Goal: Transaction & Acquisition: Book appointment/travel/reservation

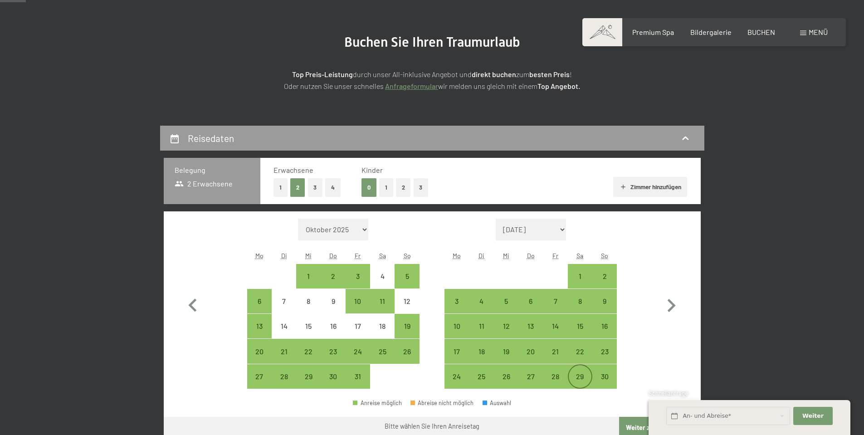
click at [585, 375] on div "29" at bounding box center [580, 384] width 23 height 23
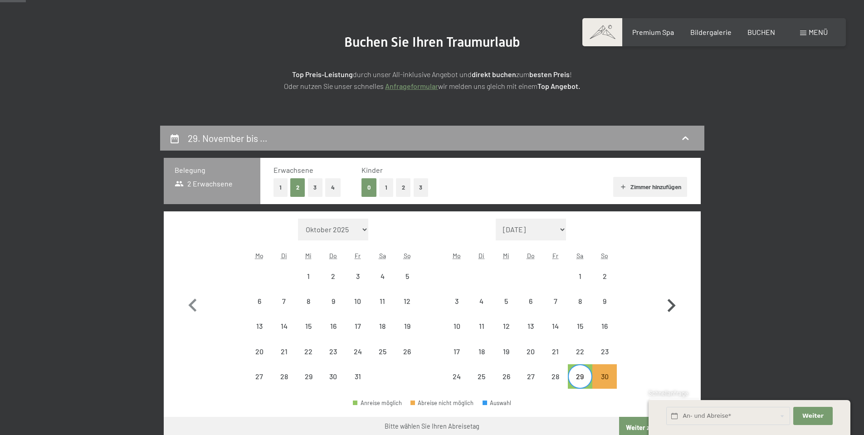
click at [679, 310] on icon "button" at bounding box center [671, 306] width 26 height 26
select select "[DATE]"
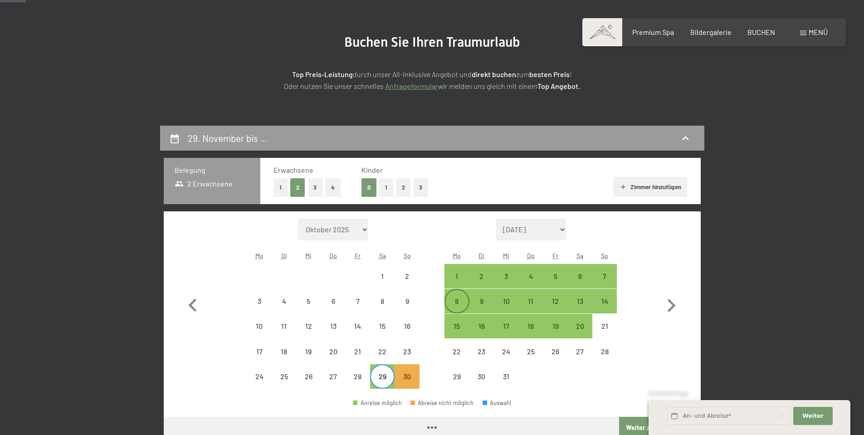
select select "[DATE]"
click at [450, 272] on div "1" at bounding box center [456, 276] width 23 height 23
select select "[DATE]"
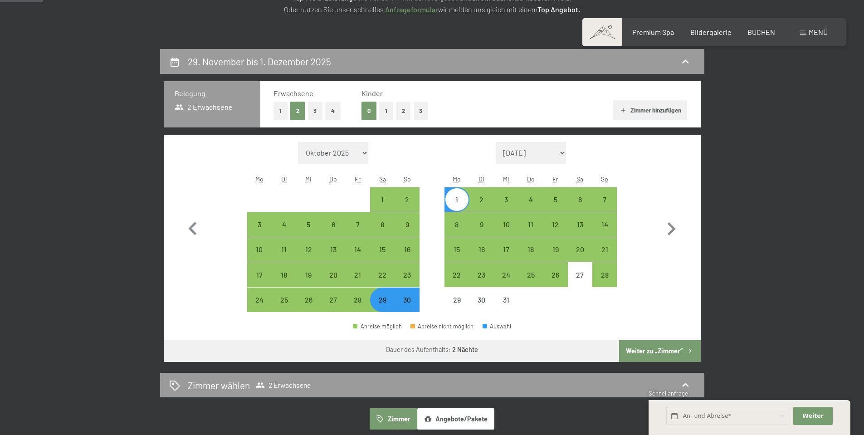
scroll to position [227, 0]
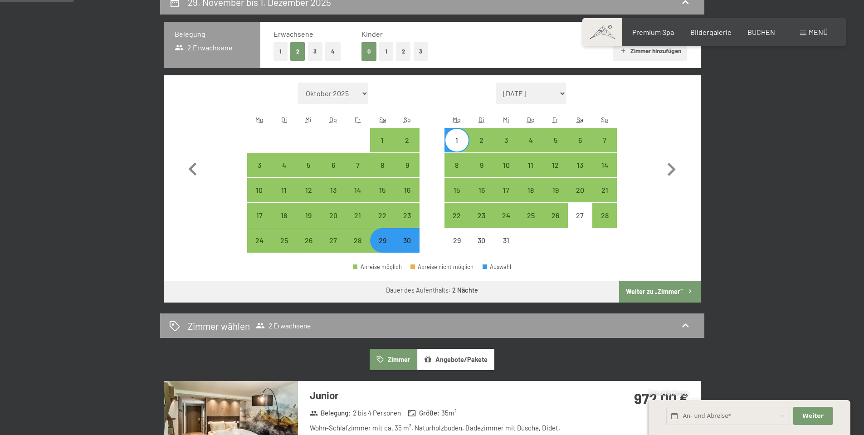
click at [654, 296] on button "Weiter zu „Zimmer“" at bounding box center [659, 292] width 81 height 22
select select "[DATE]"
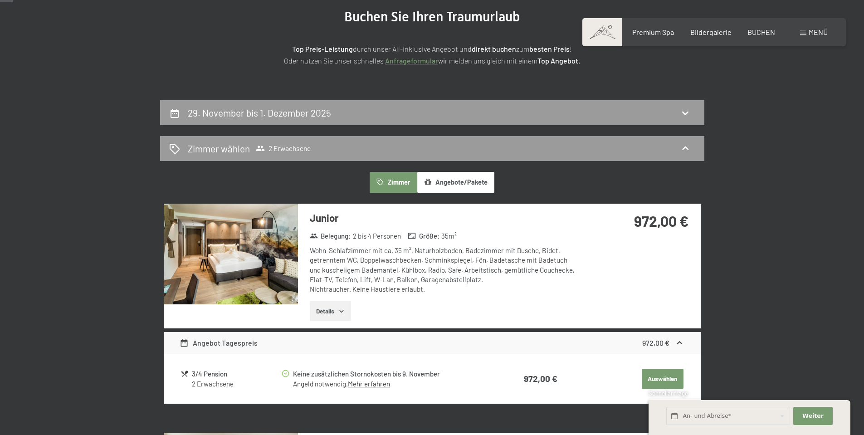
scroll to position [35, 0]
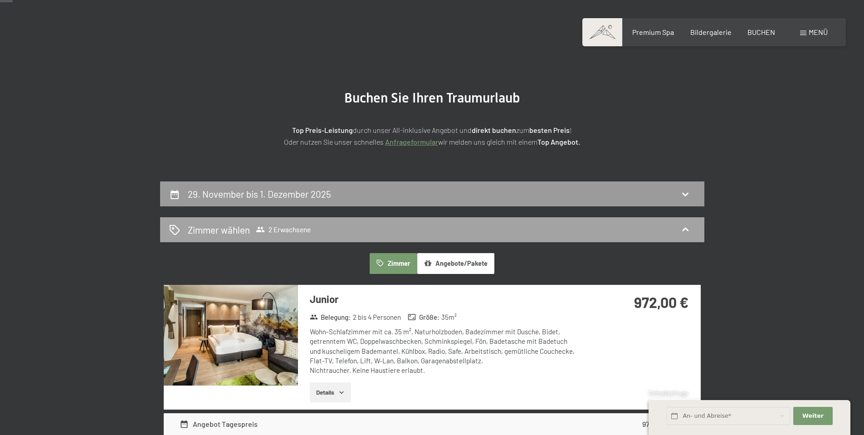
click at [213, 225] on h2 "Zimmer wählen" at bounding box center [219, 229] width 62 height 13
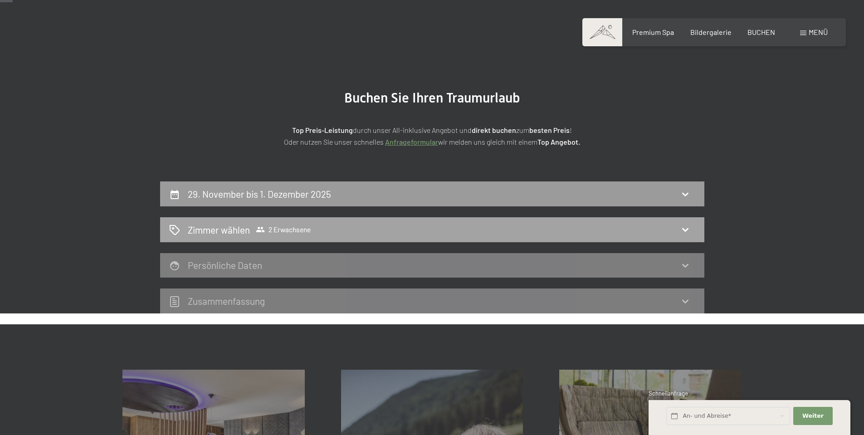
click at [682, 231] on icon at bounding box center [685, 229] width 11 height 11
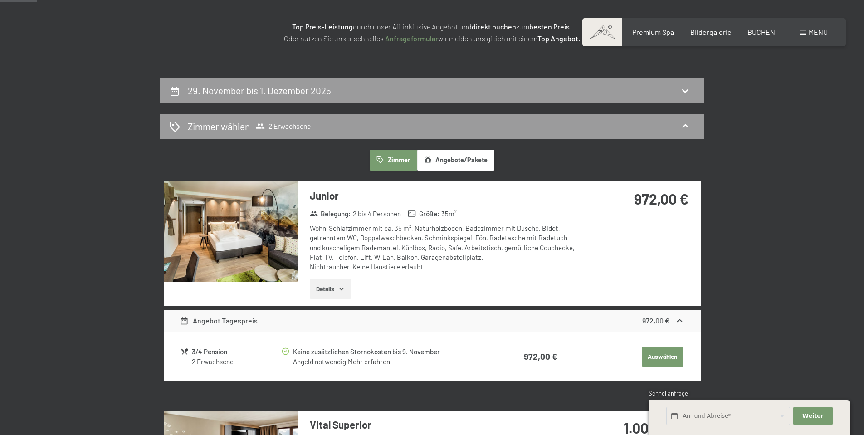
scroll to position [171, 0]
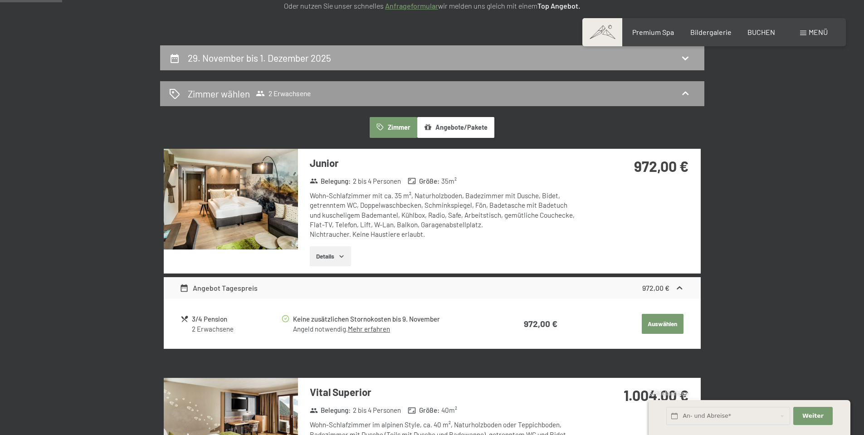
click at [288, 58] on h2 "29. November bis 1. Dezember 2025" at bounding box center [259, 57] width 143 height 11
select select "[DATE]"
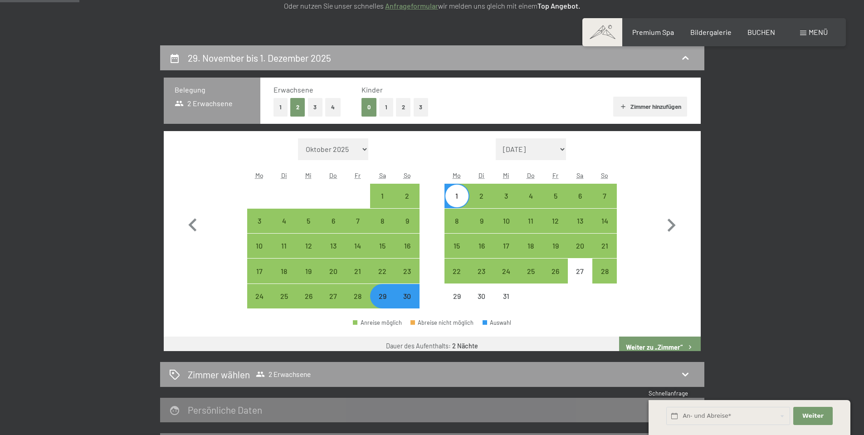
scroll to position [216, 0]
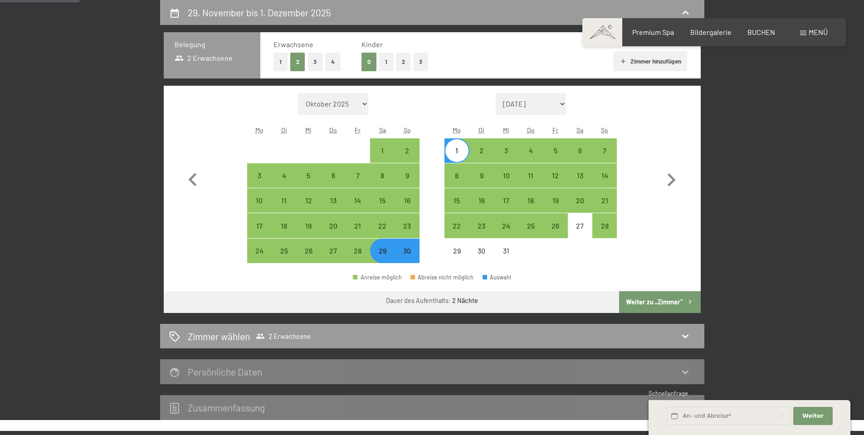
click at [284, 64] on button "1" at bounding box center [281, 62] width 14 height 19
select select "[DATE]"
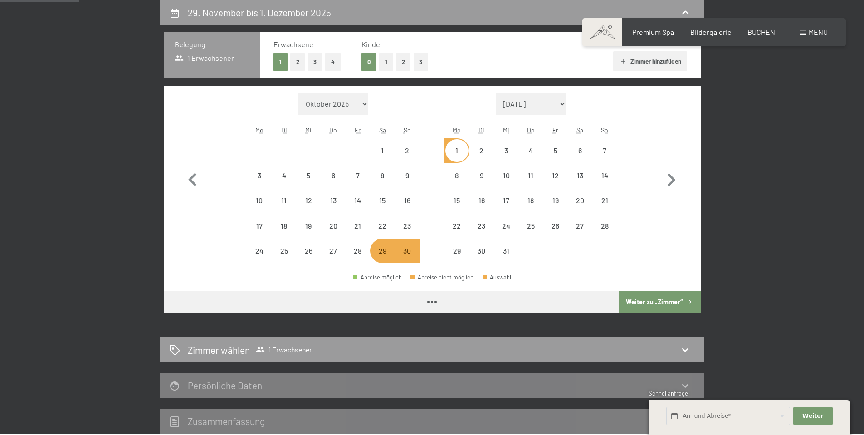
select select "[DATE]"
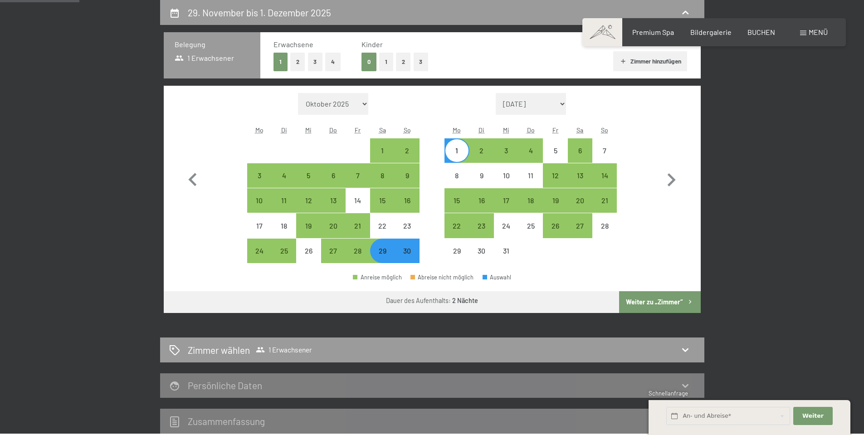
click at [662, 303] on button "Weiter zu „Zimmer“" at bounding box center [659, 302] width 81 height 22
select select "[DATE]"
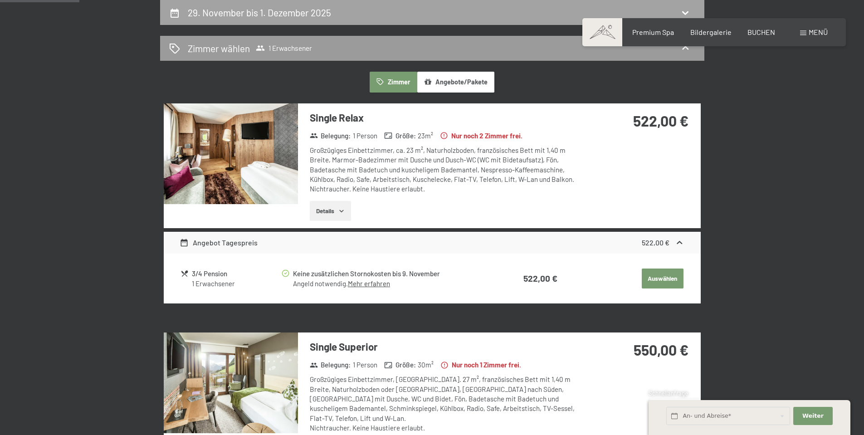
click at [490, 7] on div "29. November bis 1. Dezember 2025" at bounding box center [432, 12] width 526 height 13
select select "[DATE]"
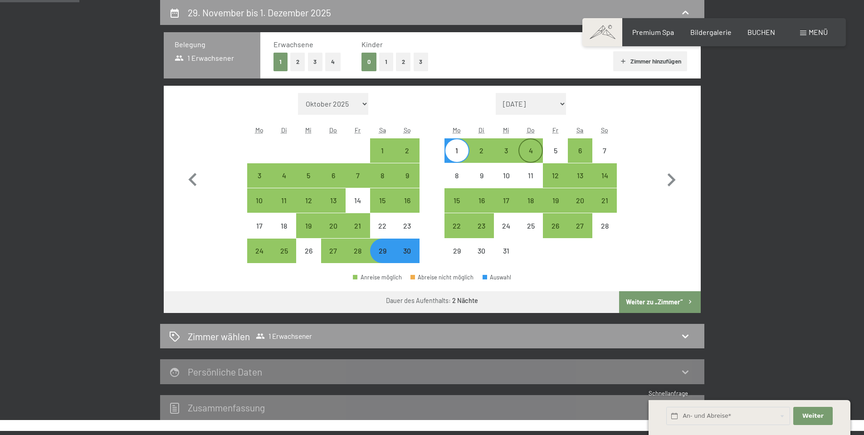
click at [534, 150] on div "4" at bounding box center [530, 158] width 23 height 23
select select "[DATE]"
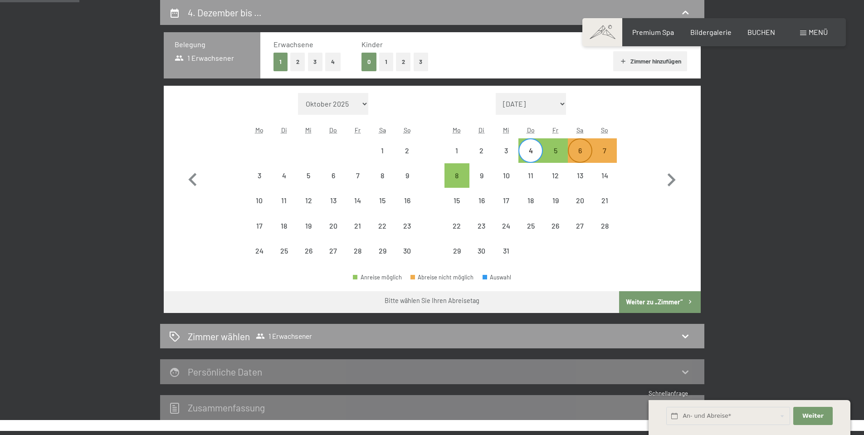
click at [579, 153] on div "6" at bounding box center [580, 158] width 23 height 23
select select "[DATE]"
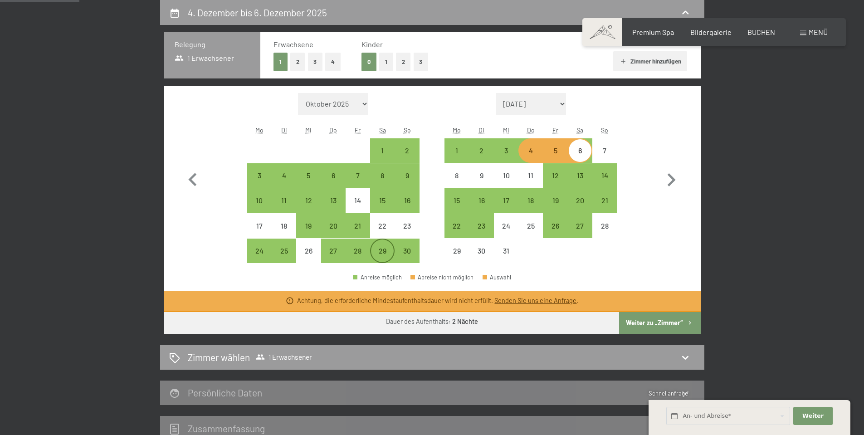
click at [383, 249] on div "29" at bounding box center [382, 258] width 23 height 23
select select "[DATE]"
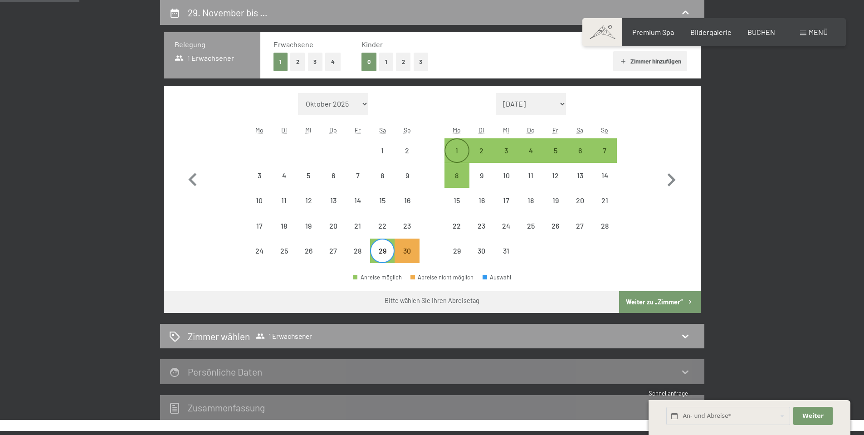
click at [457, 151] on div "1" at bounding box center [456, 158] width 23 height 23
select select "[DATE]"
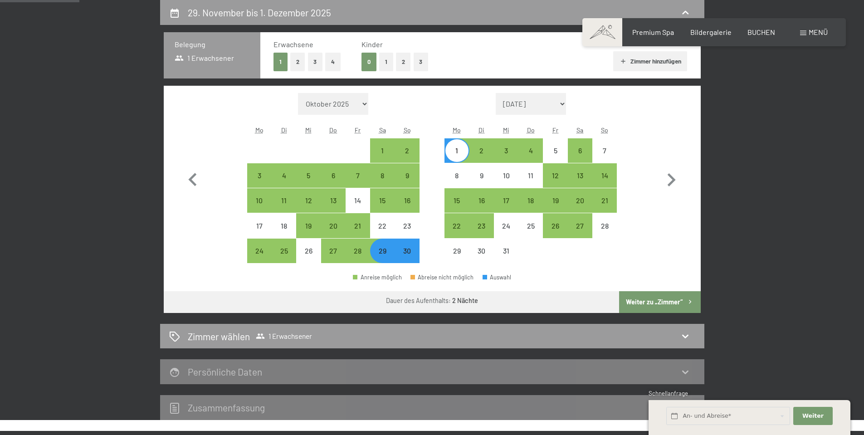
click at [667, 296] on button "Weiter zu „Zimmer“" at bounding box center [659, 302] width 81 height 22
select select "[DATE]"
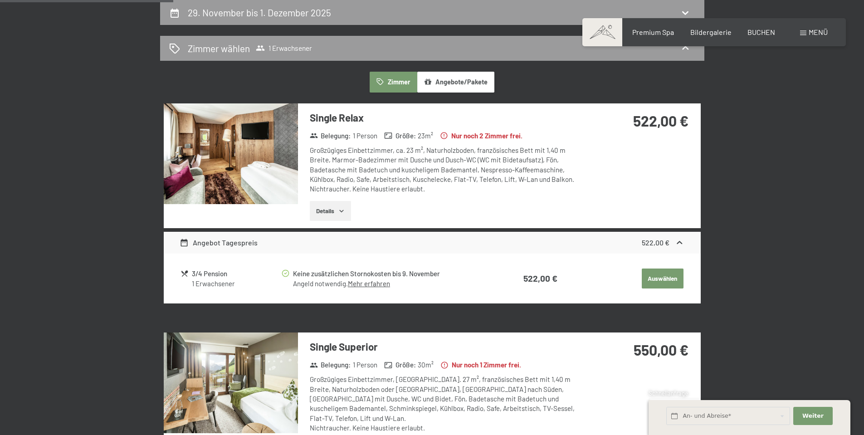
click at [335, 210] on button "Details" at bounding box center [330, 211] width 41 height 20
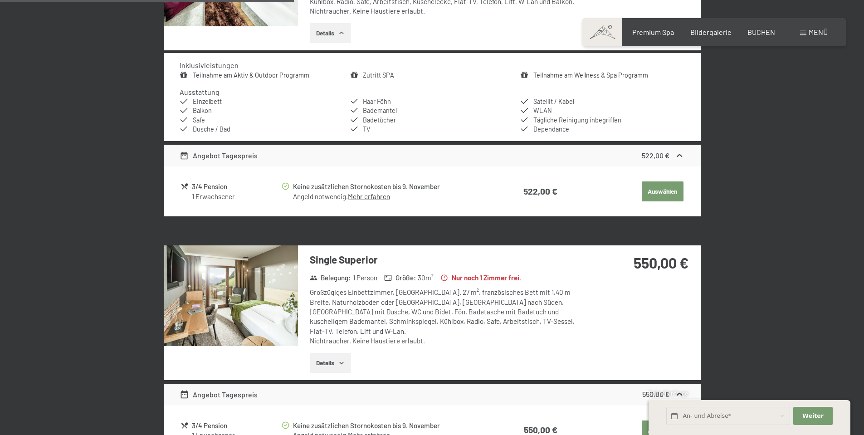
scroll to position [398, 0]
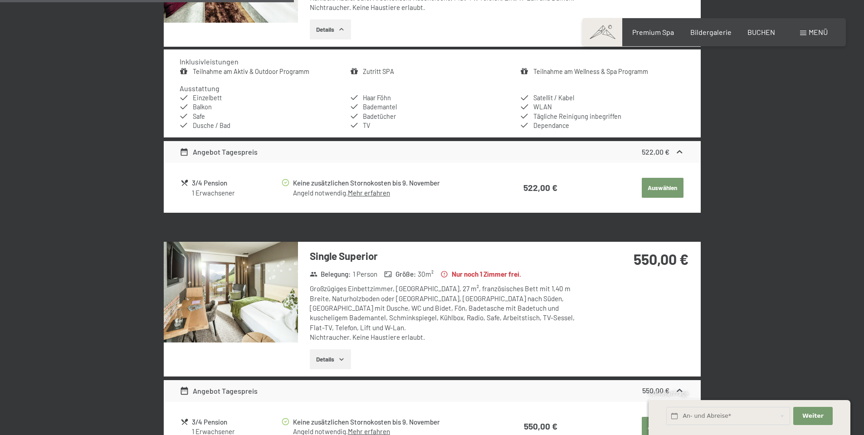
click at [325, 354] on button "Details" at bounding box center [330, 359] width 41 height 20
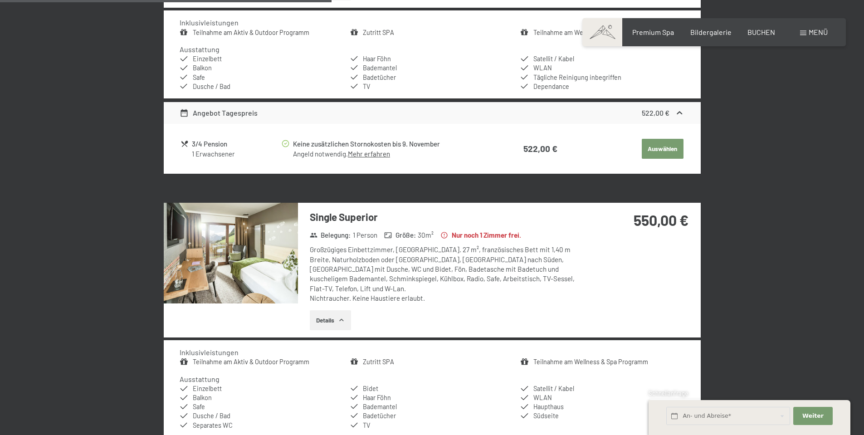
scroll to position [489, 0]
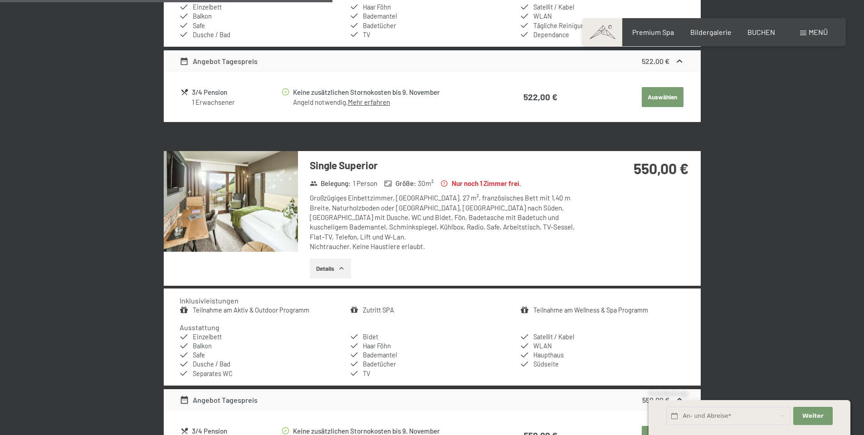
click at [263, 224] on img at bounding box center [231, 201] width 134 height 101
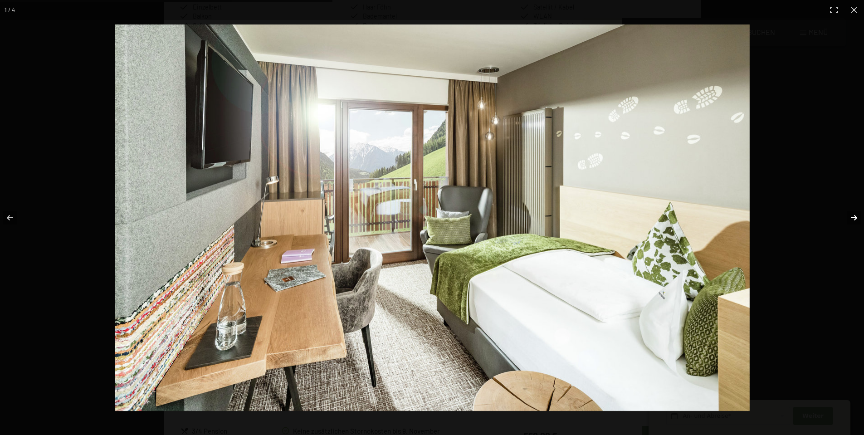
click at [857, 215] on button "button" at bounding box center [848, 217] width 32 height 45
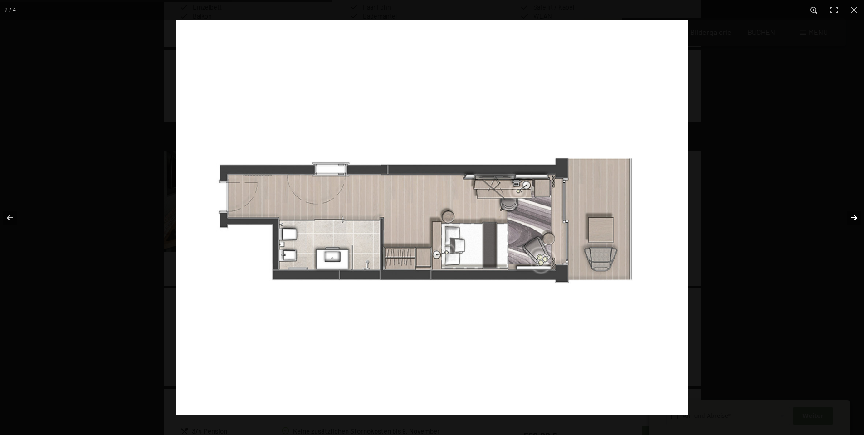
click at [857, 215] on button "button" at bounding box center [848, 217] width 32 height 45
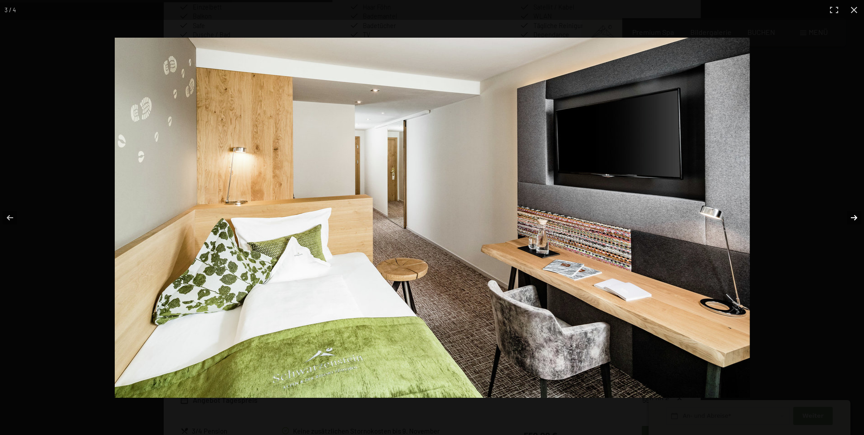
click at [857, 215] on button "button" at bounding box center [848, 217] width 32 height 45
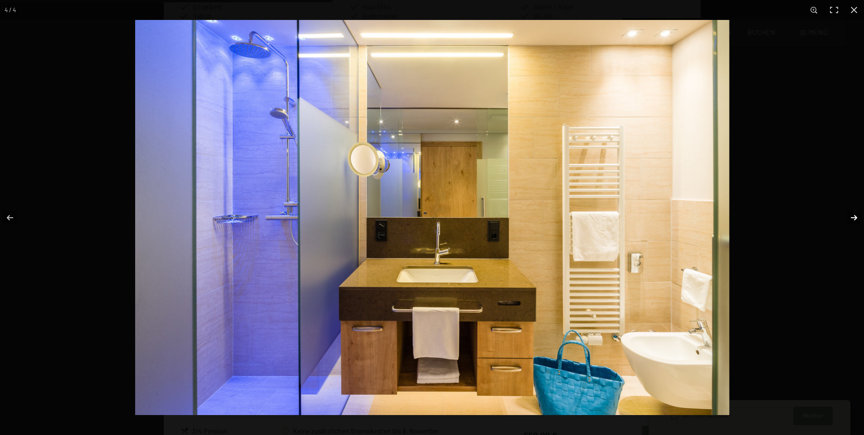
click at [854, 217] on button "button" at bounding box center [848, 217] width 32 height 45
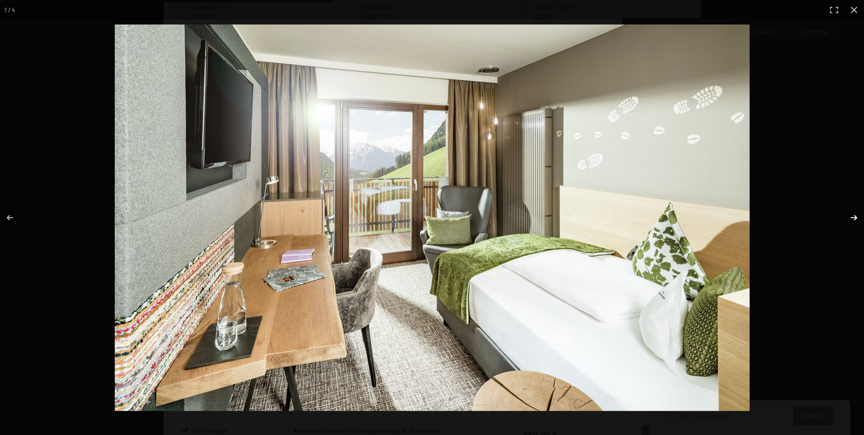
click at [854, 217] on button "button" at bounding box center [848, 217] width 32 height 45
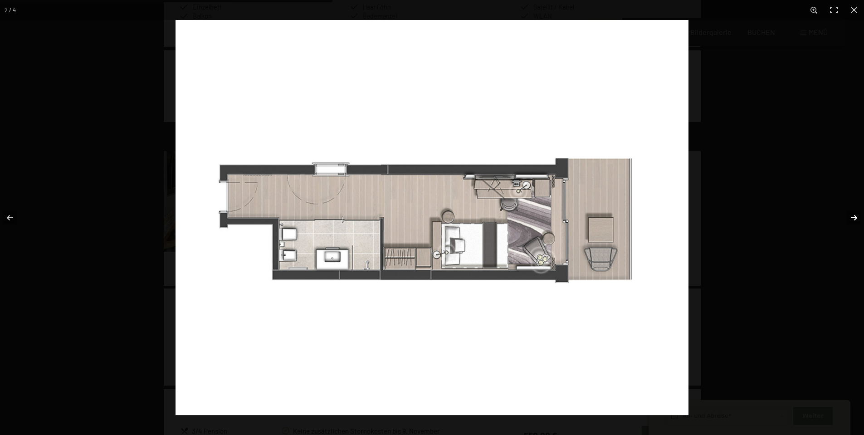
click at [854, 217] on button "button" at bounding box center [848, 217] width 32 height 45
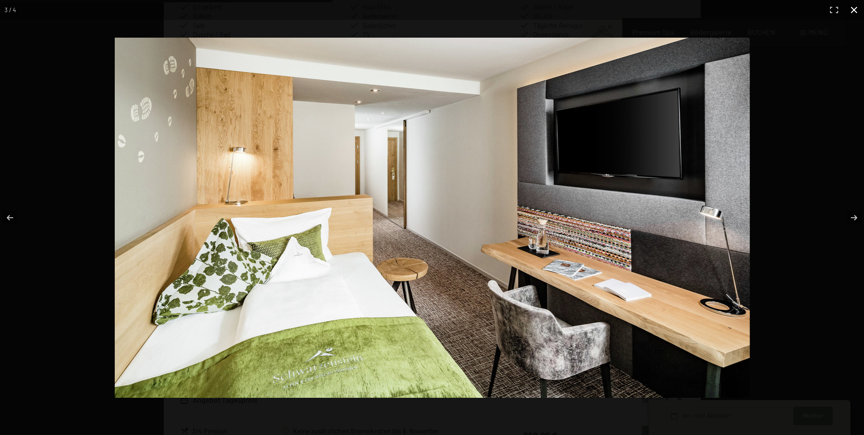
click at [856, 10] on button "button" at bounding box center [854, 10] width 20 height 20
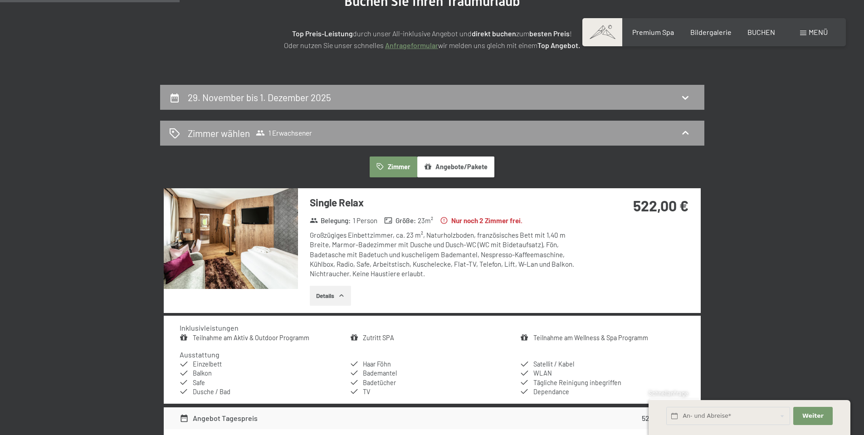
scroll to position [126, 0]
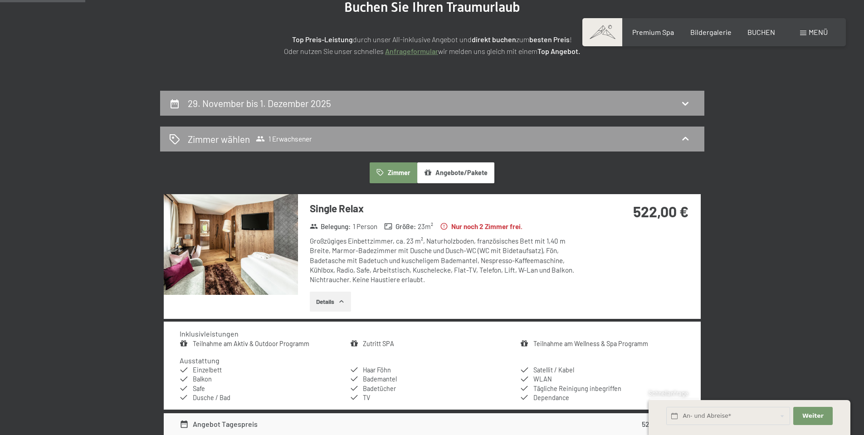
click at [219, 260] on img at bounding box center [231, 244] width 134 height 101
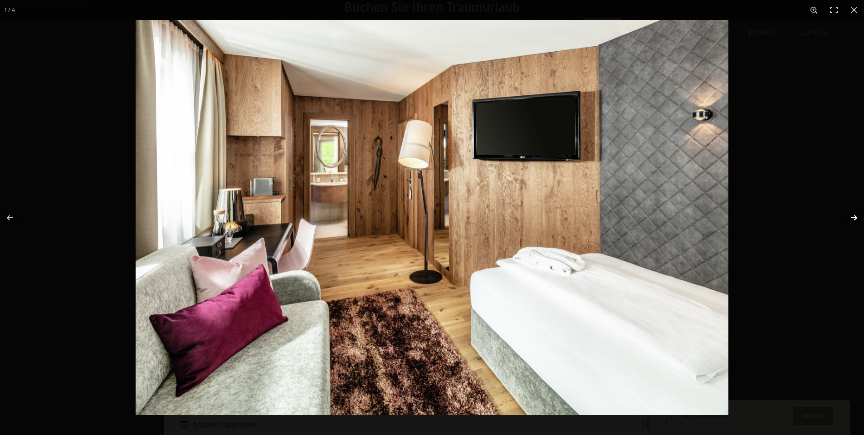
click at [858, 211] on button "button" at bounding box center [848, 217] width 32 height 45
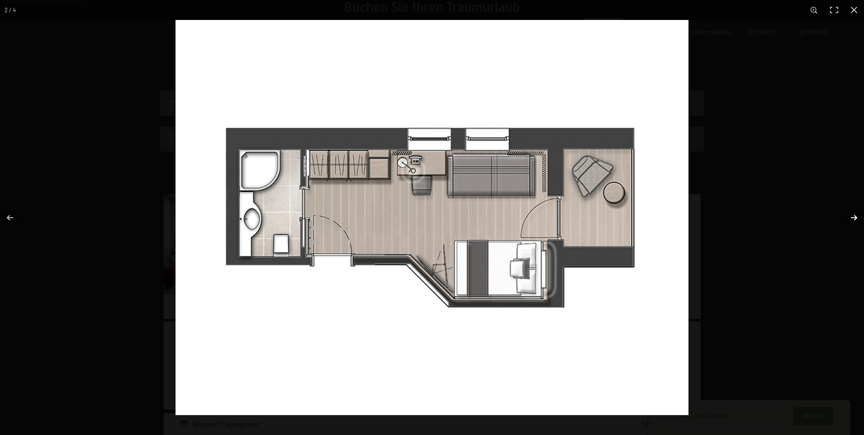
click at [858, 211] on button "button" at bounding box center [848, 217] width 32 height 45
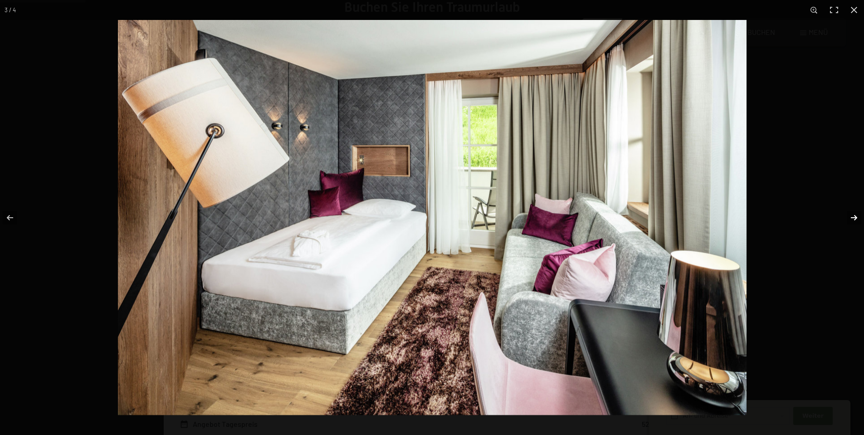
click at [855, 217] on button "button" at bounding box center [848, 217] width 32 height 45
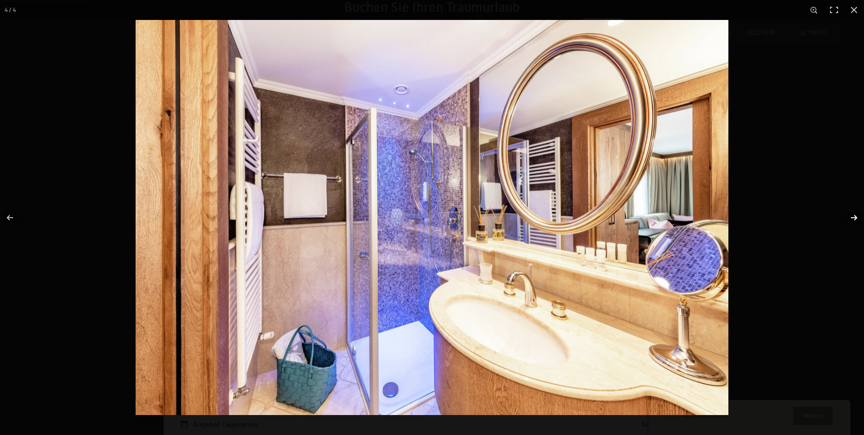
click at [855, 217] on button "button" at bounding box center [848, 217] width 32 height 45
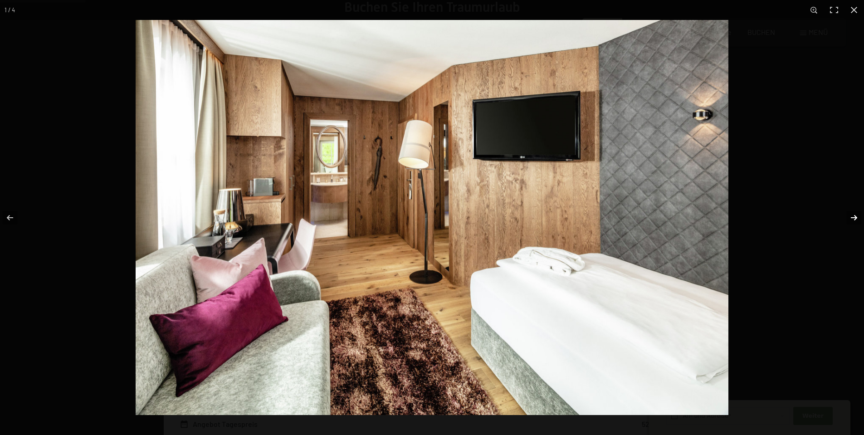
click at [855, 217] on button "button" at bounding box center [848, 217] width 32 height 45
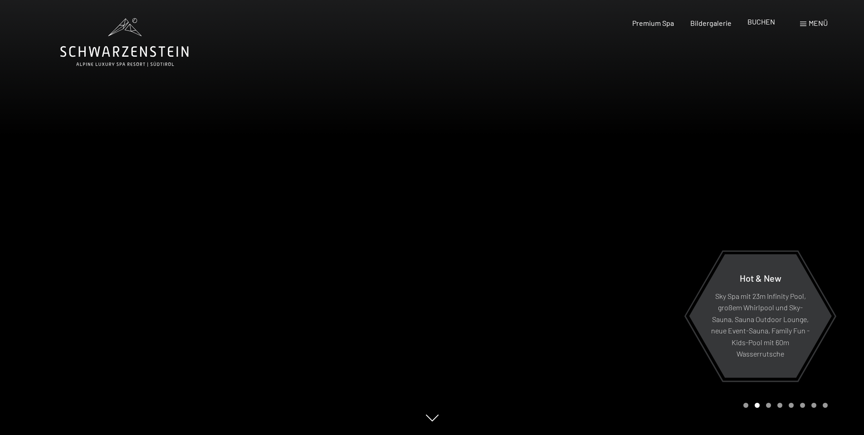
click at [758, 23] on span "BUCHEN" at bounding box center [761, 21] width 28 height 9
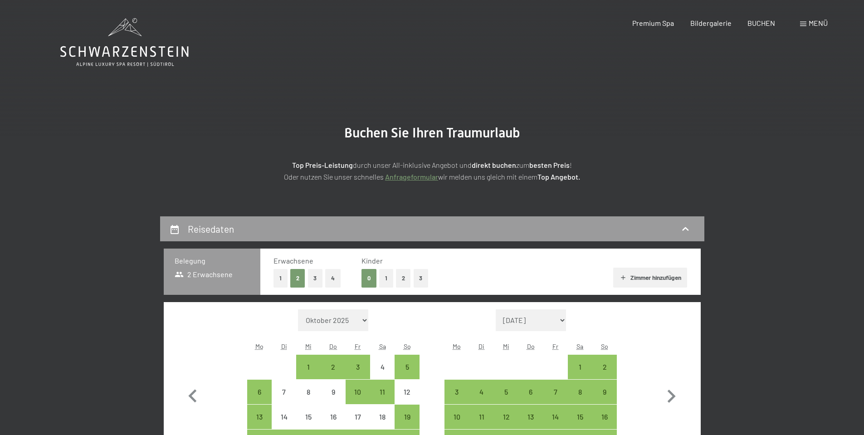
click at [281, 277] on button "1" at bounding box center [281, 278] width 14 height 19
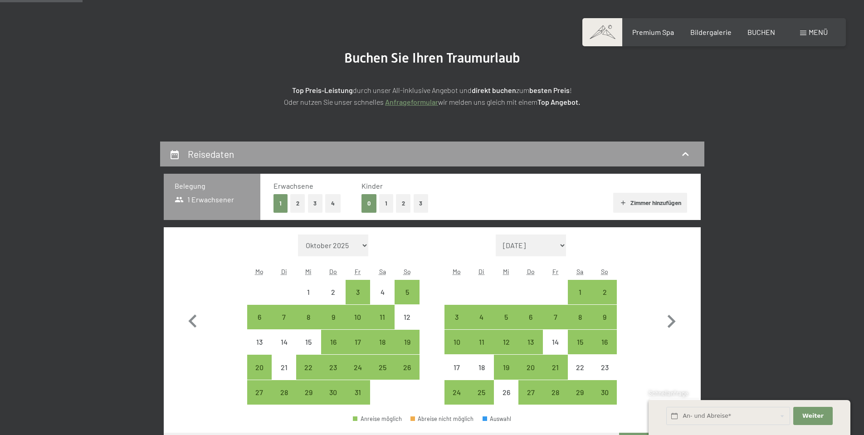
scroll to position [91, 0]
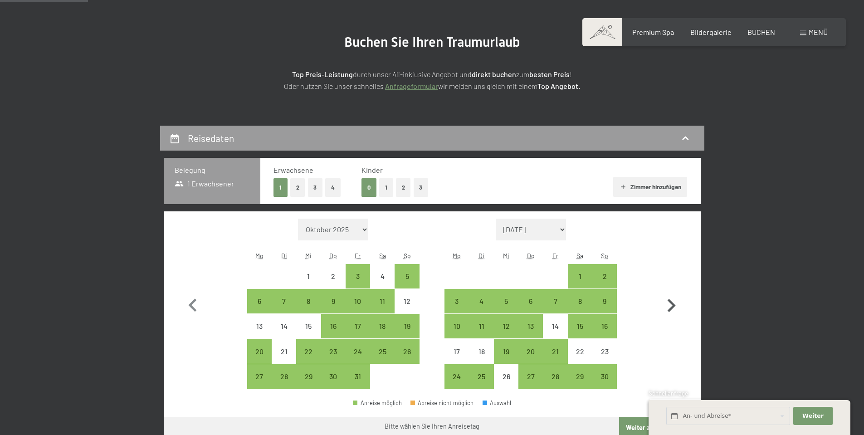
click at [672, 305] on icon "button" at bounding box center [671, 306] width 26 height 26
select select "2025-11-01"
select select "2025-12-01"
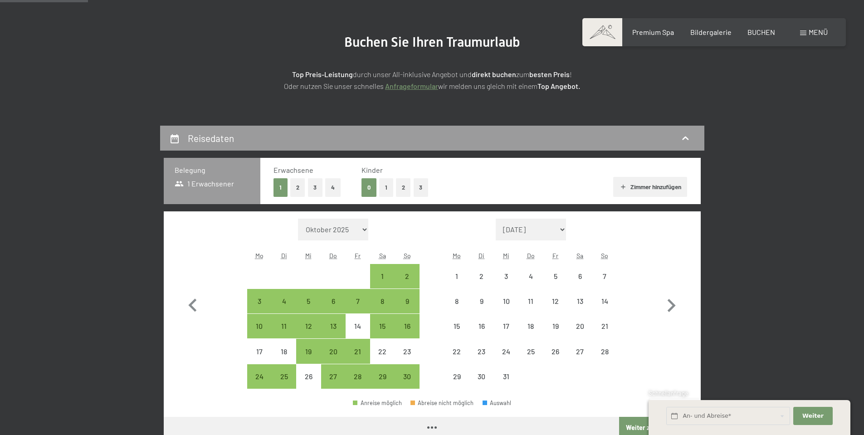
select select "2025-11-01"
select select "2025-12-01"
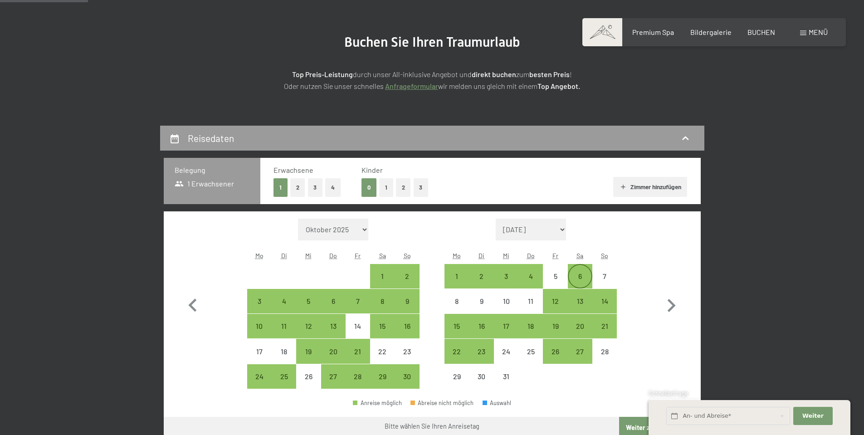
click at [576, 279] on div "6" at bounding box center [580, 284] width 23 height 23
select select "[DATE]"
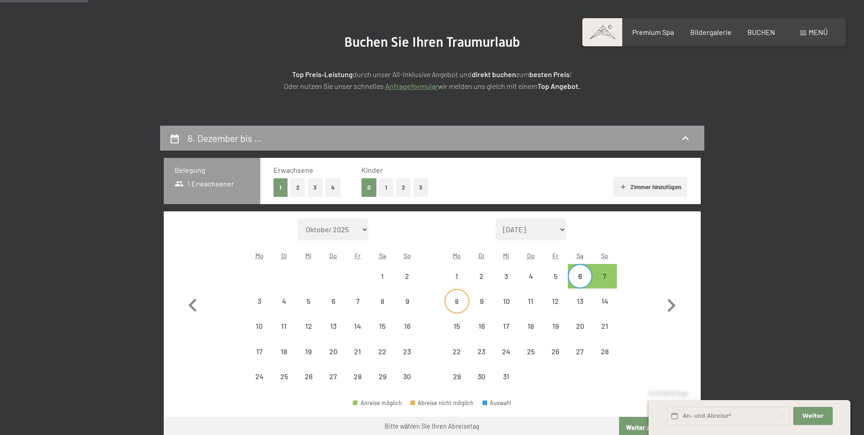
click at [463, 302] on div "8" at bounding box center [456, 309] width 23 height 23
select select "[DATE]"
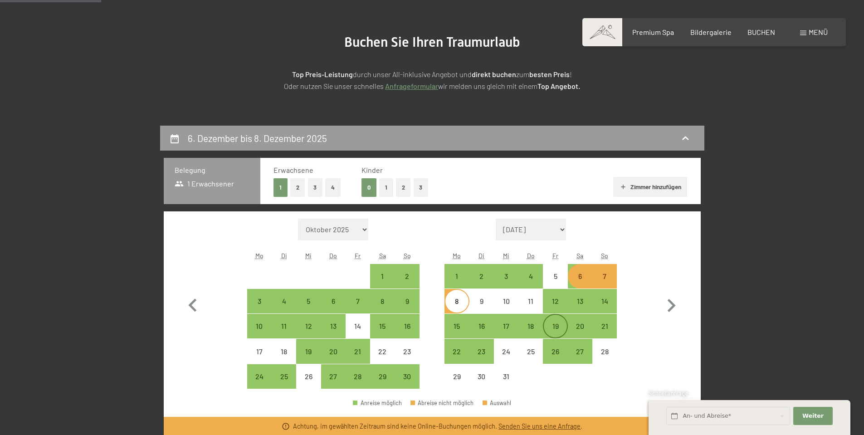
scroll to position [136, 0]
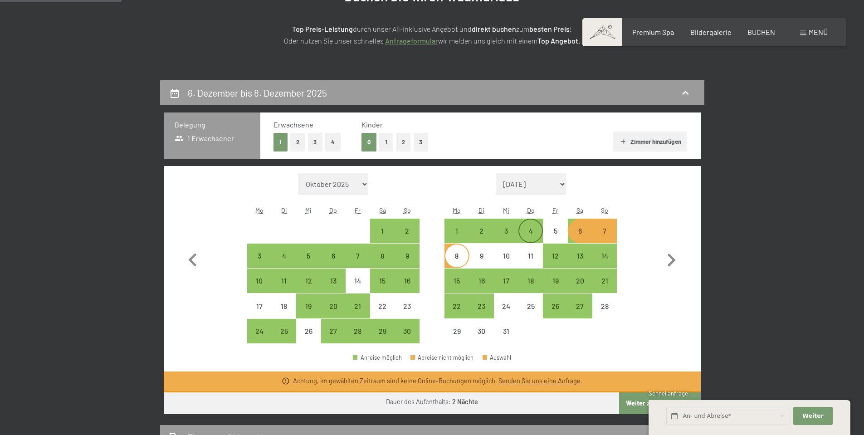
click at [535, 228] on div "4" at bounding box center [530, 238] width 23 height 23
select select "[DATE]"
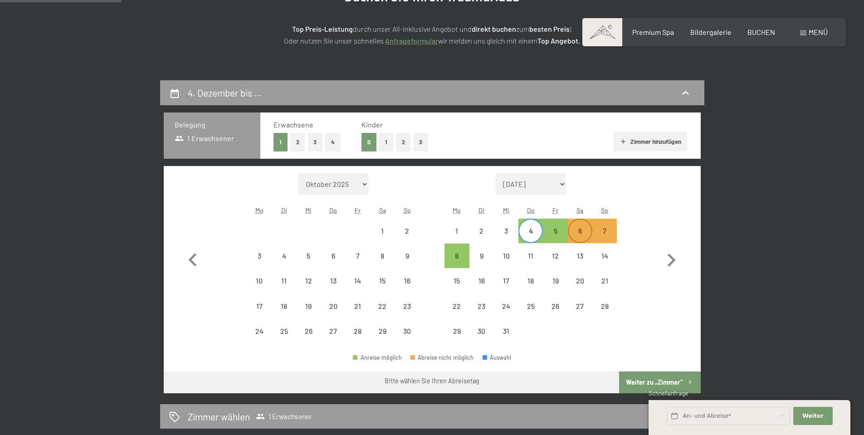
click at [584, 232] on div "6" at bounding box center [580, 238] width 23 height 23
select select "[DATE]"
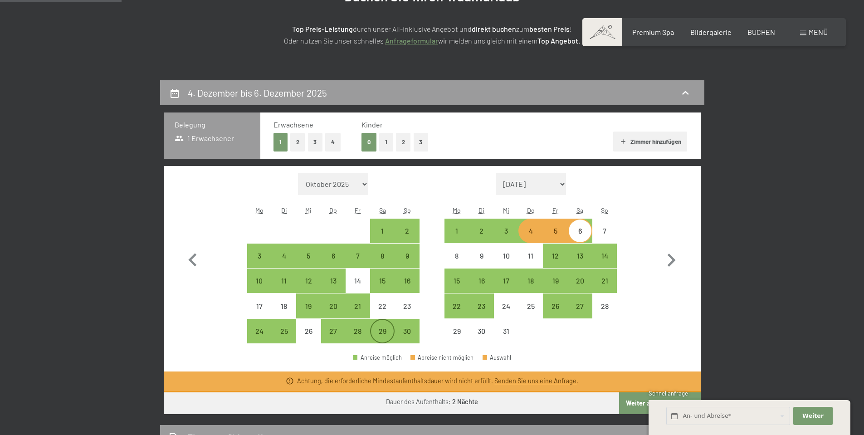
click at [380, 332] on div "29" at bounding box center [382, 338] width 23 height 23
select select "[DATE]"
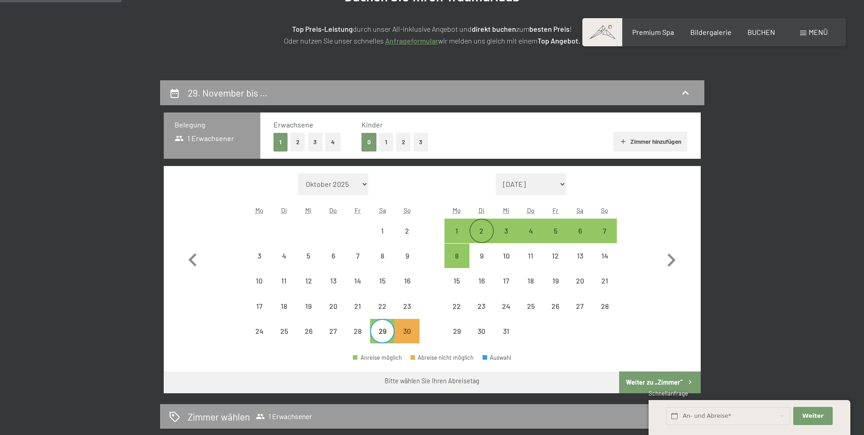
click at [484, 231] on div "2" at bounding box center [481, 238] width 23 height 23
select select "[DATE]"
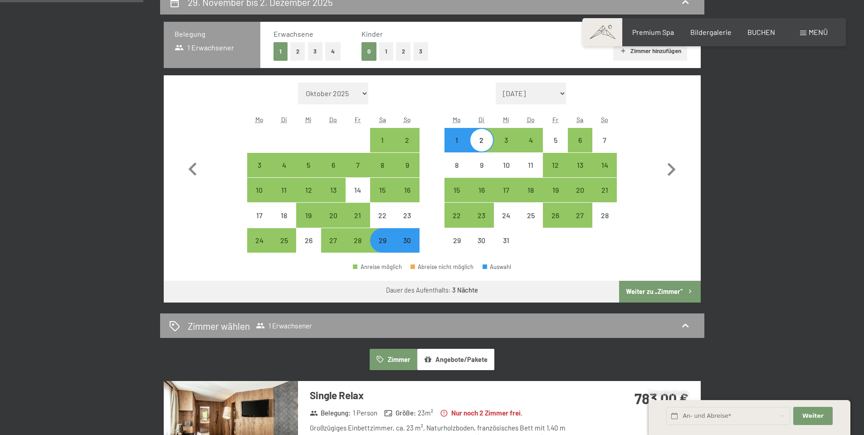
click at [655, 287] on button "Weiter zu „Zimmer“" at bounding box center [659, 292] width 81 height 22
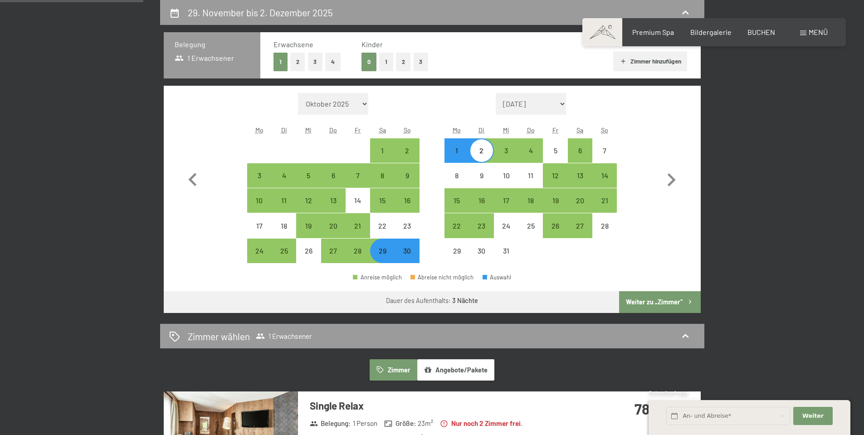
select select "[DATE]"
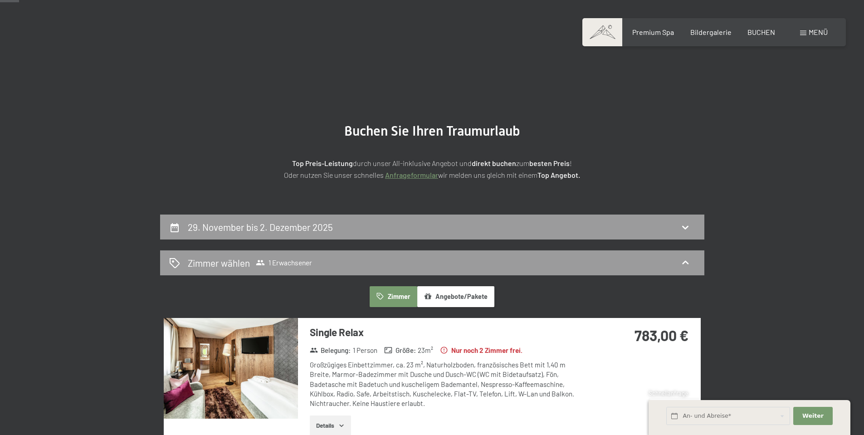
scroll to position [0, 0]
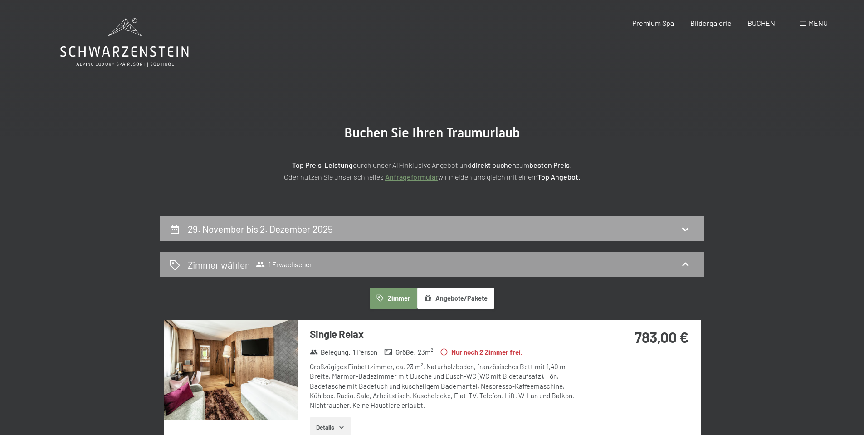
click at [252, 228] on h2 "29. November bis 2. Dezember 2025" at bounding box center [260, 228] width 145 height 11
select select "[DATE]"
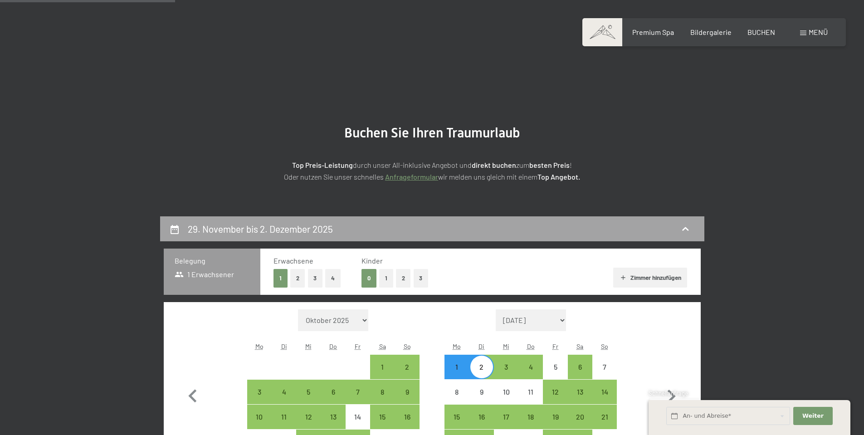
scroll to position [216, 0]
